Goal: Find specific page/section: Find specific page/section

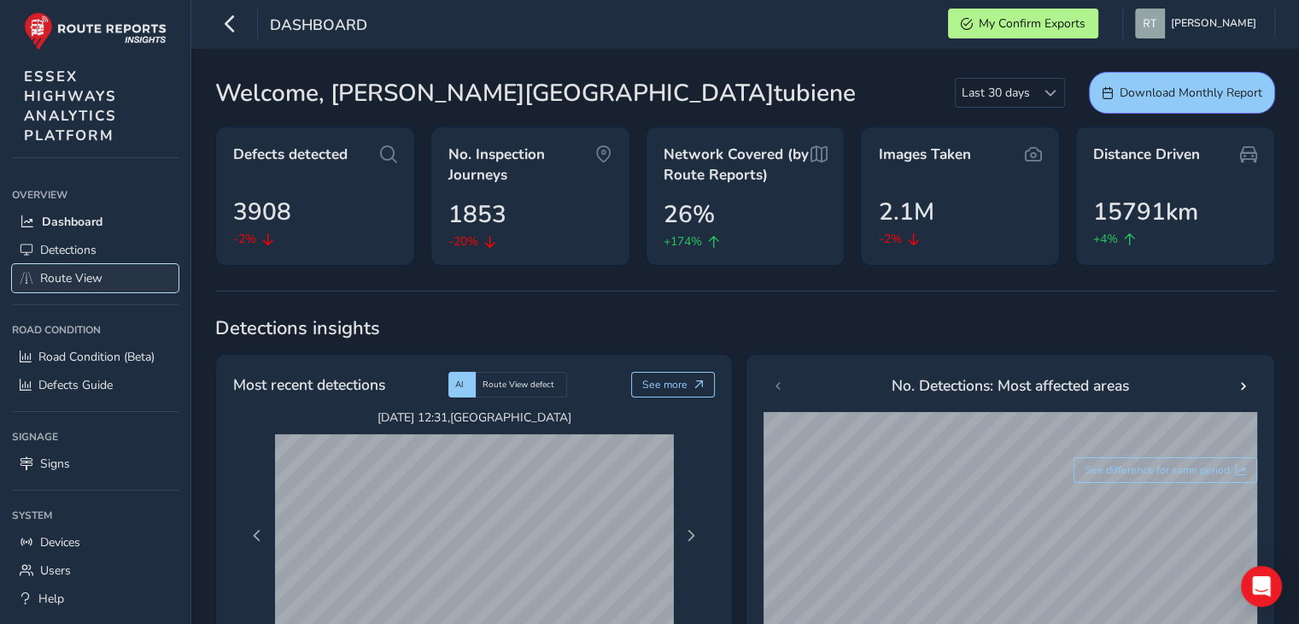
click at [79, 280] on span "Route View" at bounding box center [71, 278] width 62 height 16
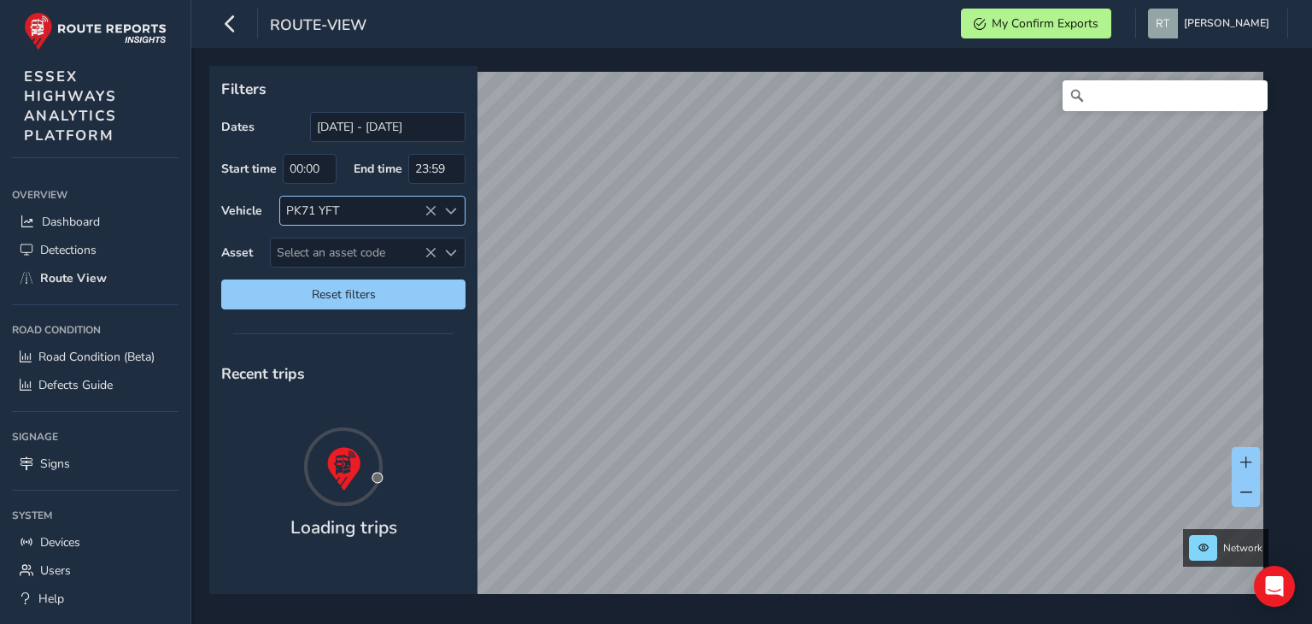
click at [427, 212] on icon at bounding box center [431, 211] width 12 height 12
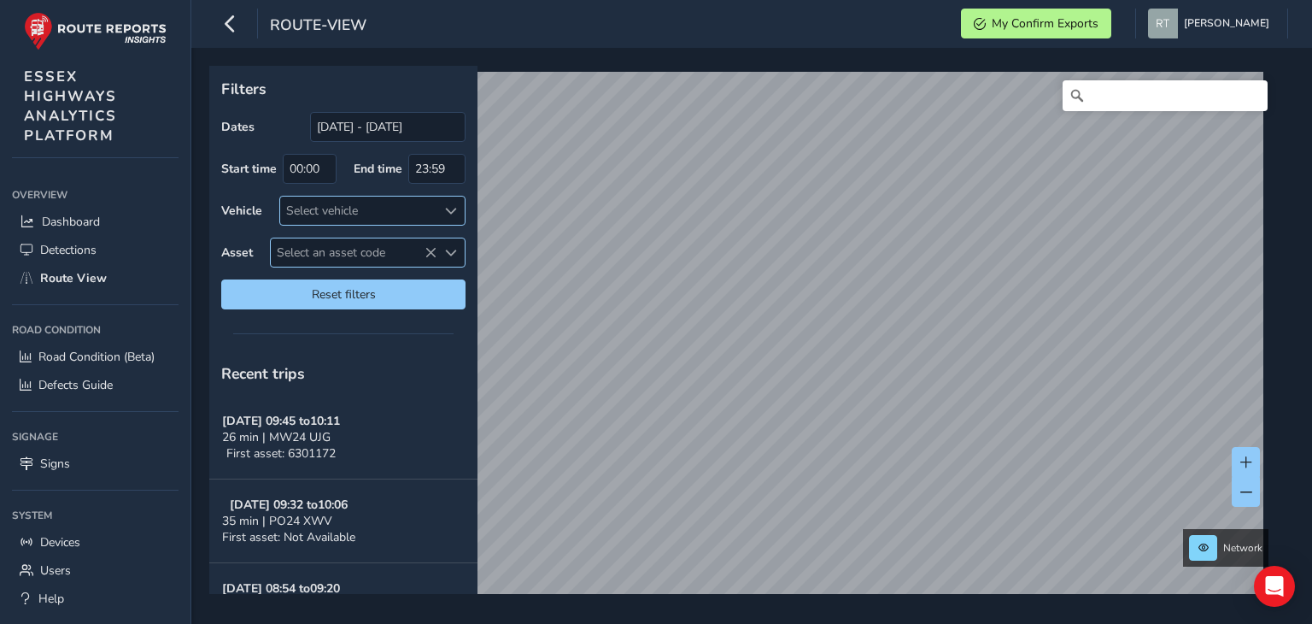
click at [335, 249] on span "Select an asset code" at bounding box center [354, 252] width 166 height 28
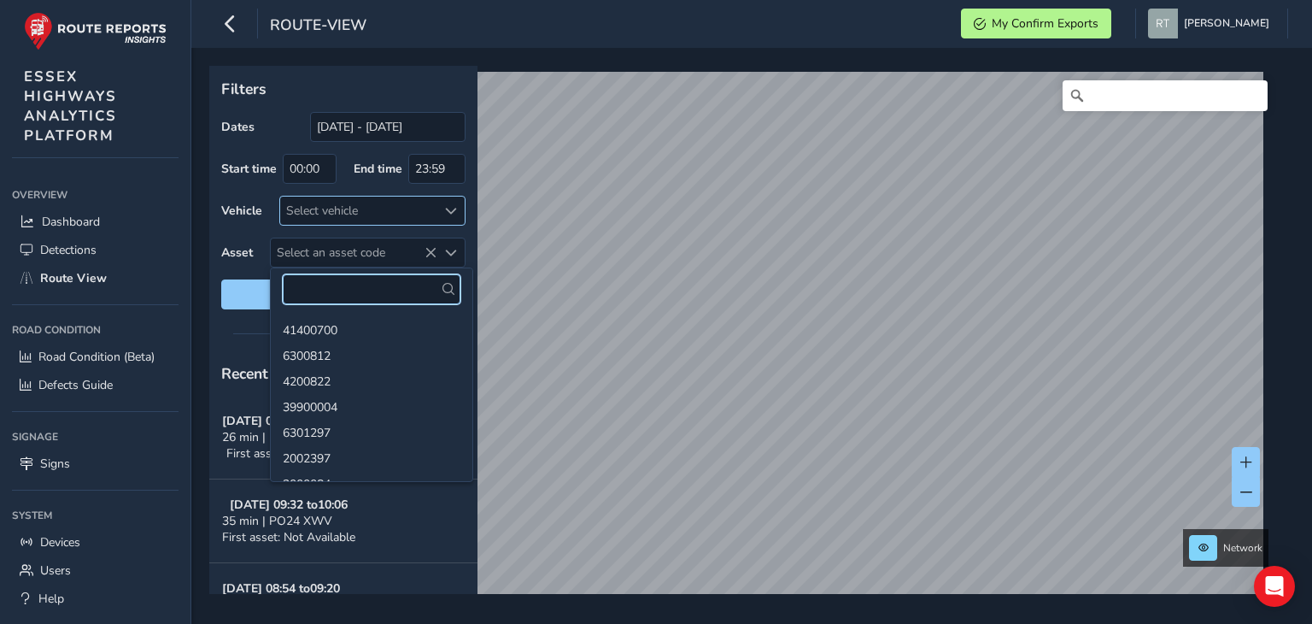
drag, startPoint x: 333, startPoint y: 249, endPoint x: 302, endPoint y: 280, distance: 44.1
click at [302, 280] on input "text" at bounding box center [372, 289] width 178 height 30
paste input "6601093"
type input "6601093"
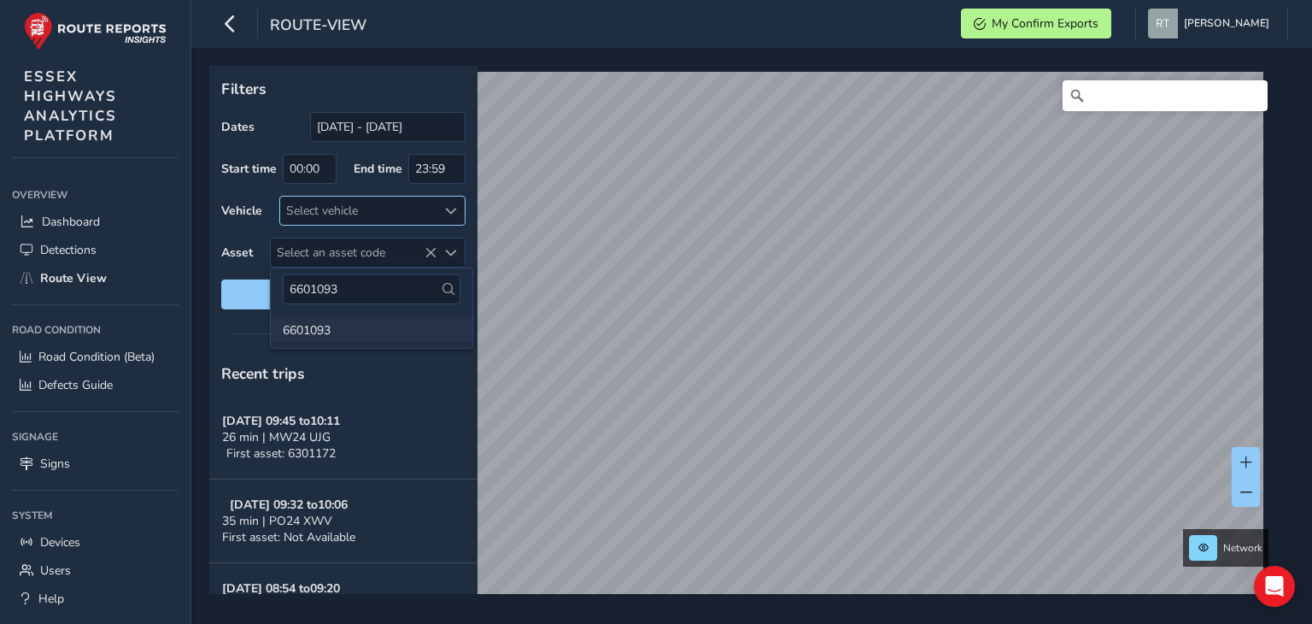
click at [352, 331] on li "6601093" at bounding box center [372, 329] width 202 height 26
